Goal: Feedback & Contribution: Contribute content

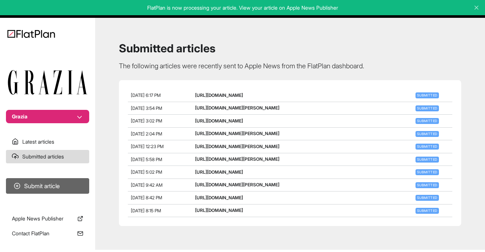
click at [61, 186] on button "Submit article" at bounding box center [47, 186] width 83 height 16
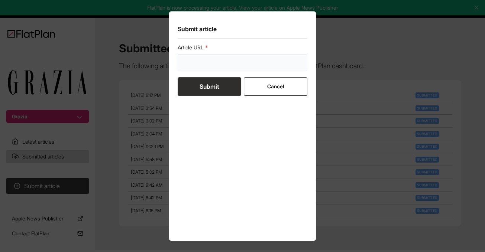
click at [196, 69] on input "url" at bounding box center [243, 62] width 130 height 17
paste input "[URL][DOMAIN_NAME]"
type input "[URL][DOMAIN_NAME]"
click at [196, 89] on button "Submit" at bounding box center [210, 86] width 64 height 19
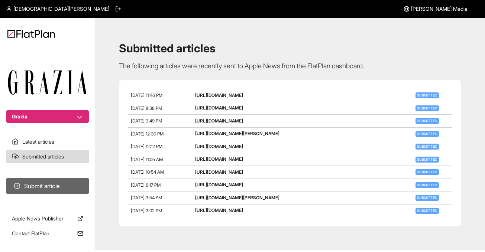
click at [45, 191] on button "Submit article" at bounding box center [47, 186] width 83 height 16
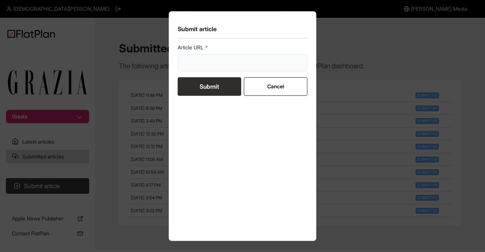
click at [208, 65] on input "url" at bounding box center [243, 62] width 130 height 17
paste input "https://graziadaily.co.uk/fashion/shopping/sezane-trench-coat-sell-out/"
type input "https://graziadaily.co.uk/fashion/shopping/sezane-trench-coat-sell-out/"
click at [204, 81] on button "Submit" at bounding box center [210, 86] width 64 height 19
